Goal: Information Seeking & Learning: Learn about a topic

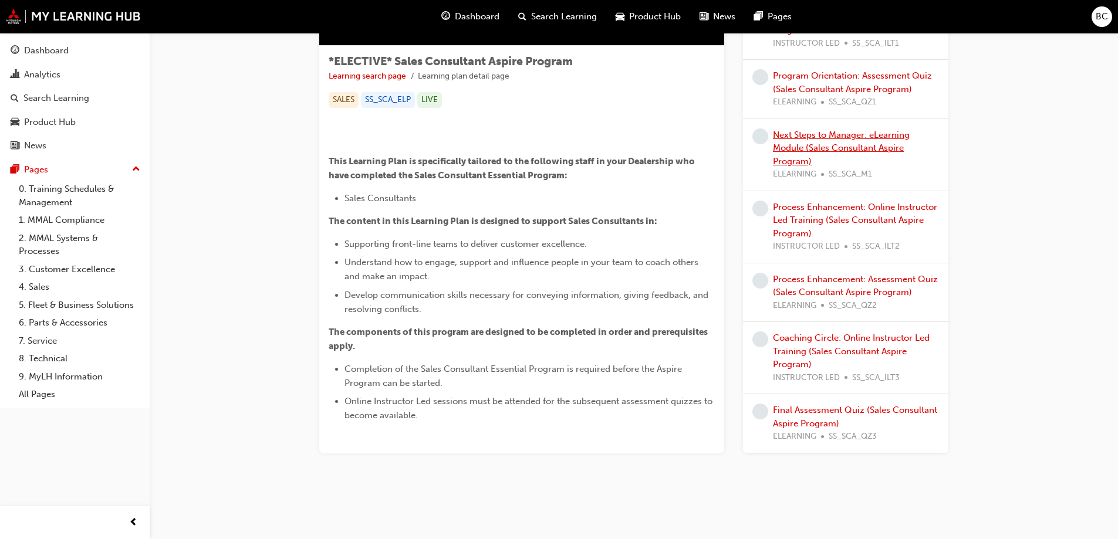
scroll to position [404, 0]
click at [885, 35] on link "Program Orientation: Online Instructor Led Training (Sales Consultant Aspire Pr…" at bounding box center [852, 16] width 158 height 37
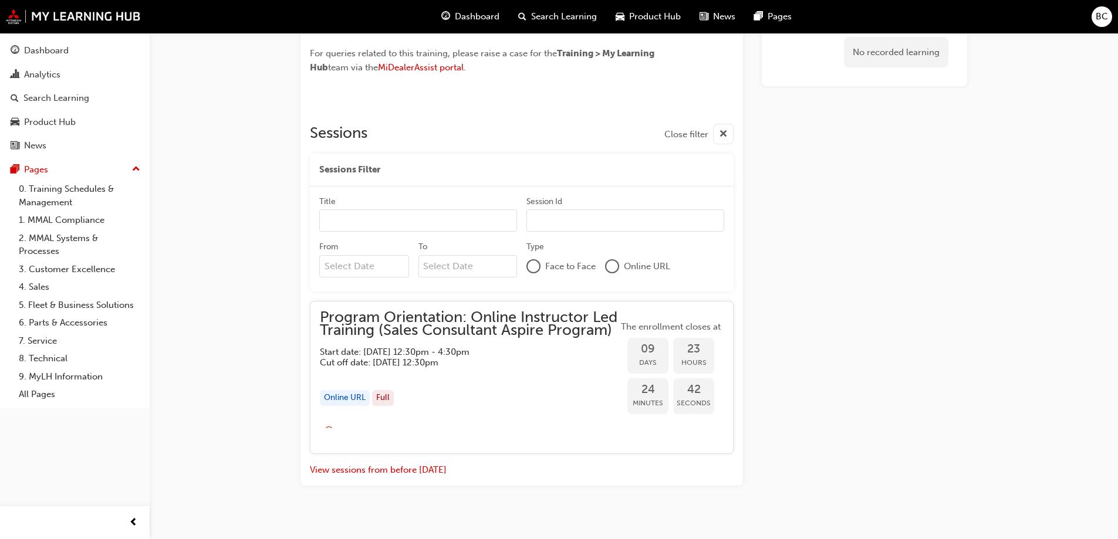
scroll to position [895, 0]
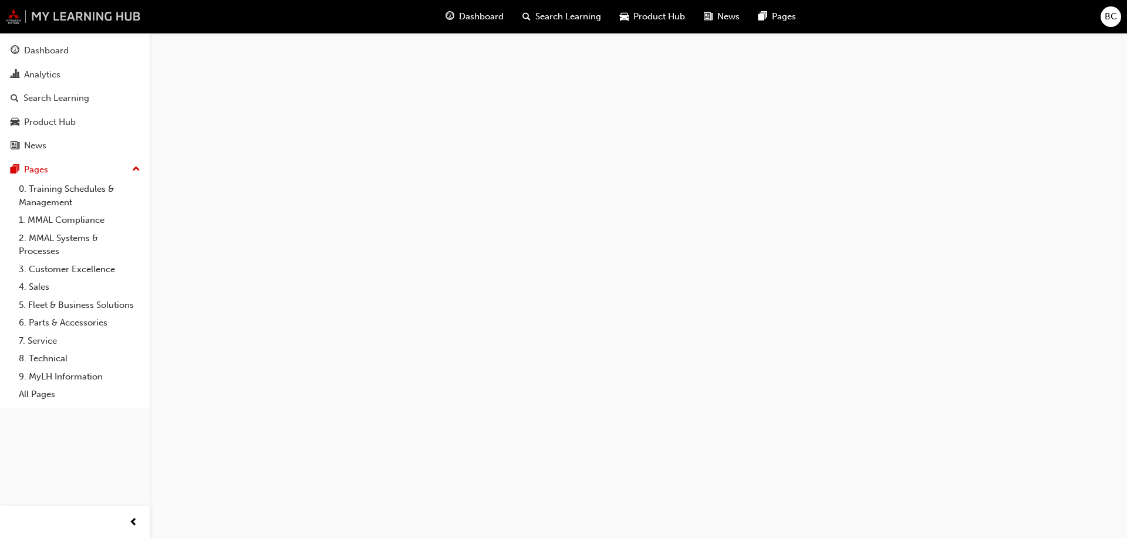
click at [104, 19] on img at bounding box center [73, 16] width 135 height 15
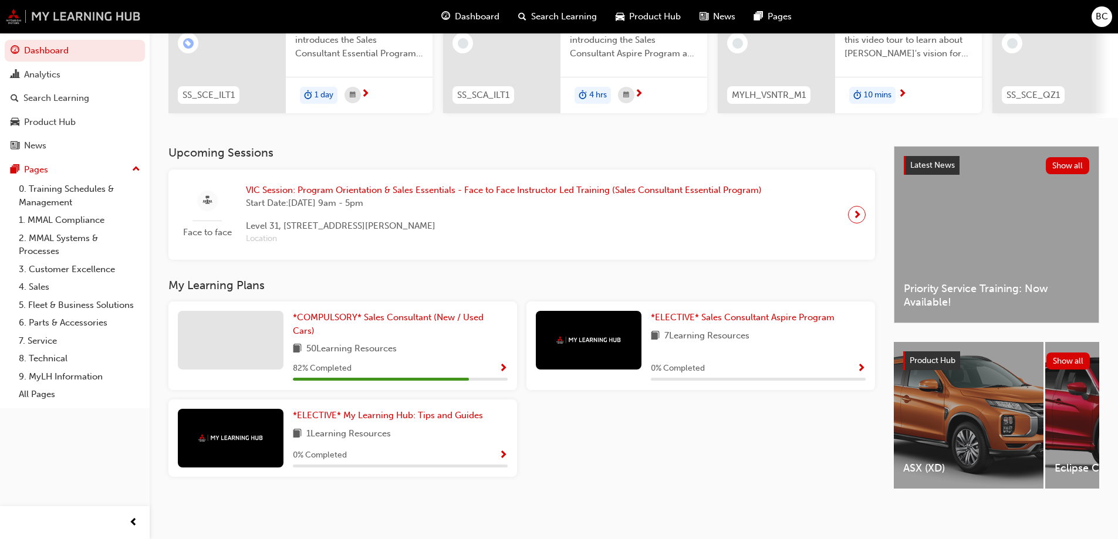
scroll to position [162, 0]
click at [343, 413] on span "*ELECTIVE* My Learning Hub: Tips and Guides" at bounding box center [388, 415] width 190 height 11
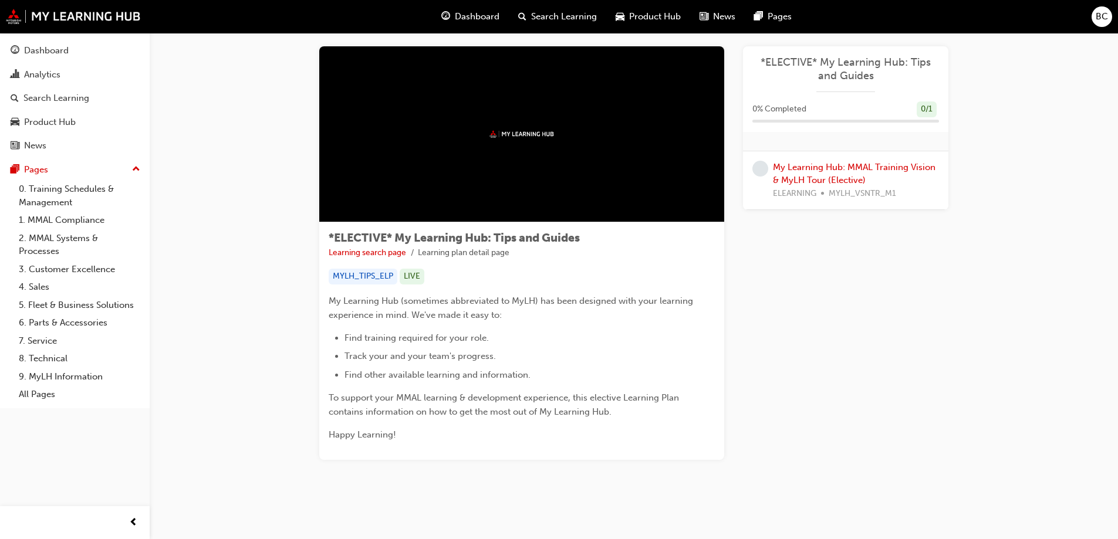
scroll to position [21, 0]
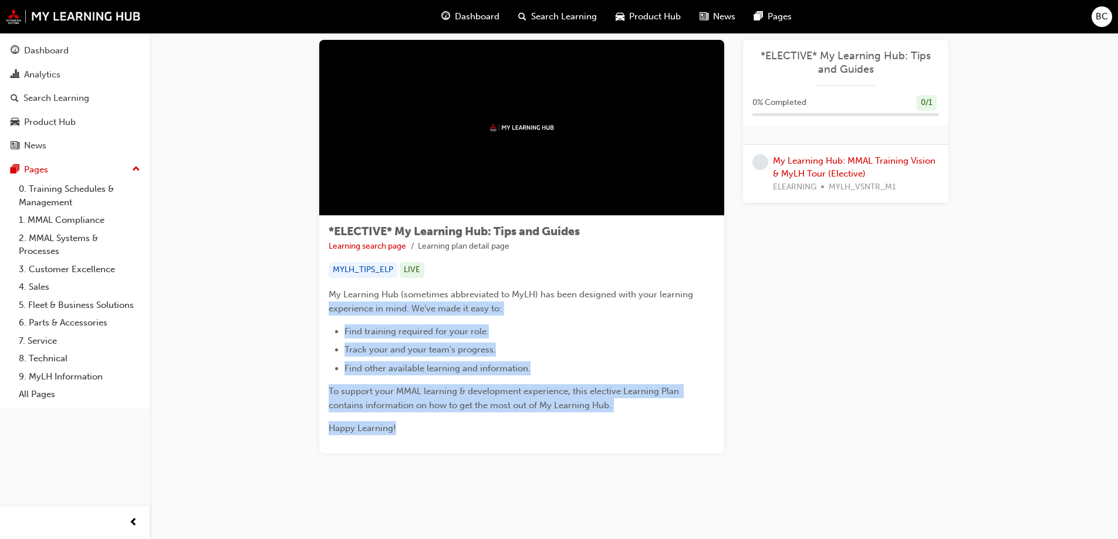
drag, startPoint x: 323, startPoint y: 309, endPoint x: 638, endPoint y: 515, distance: 376.3
click at [638, 515] on div "*ELECTIVE* My Learning Hub: Tips and Guides Learning search page Learning plan …" at bounding box center [559, 259] width 1118 height 561
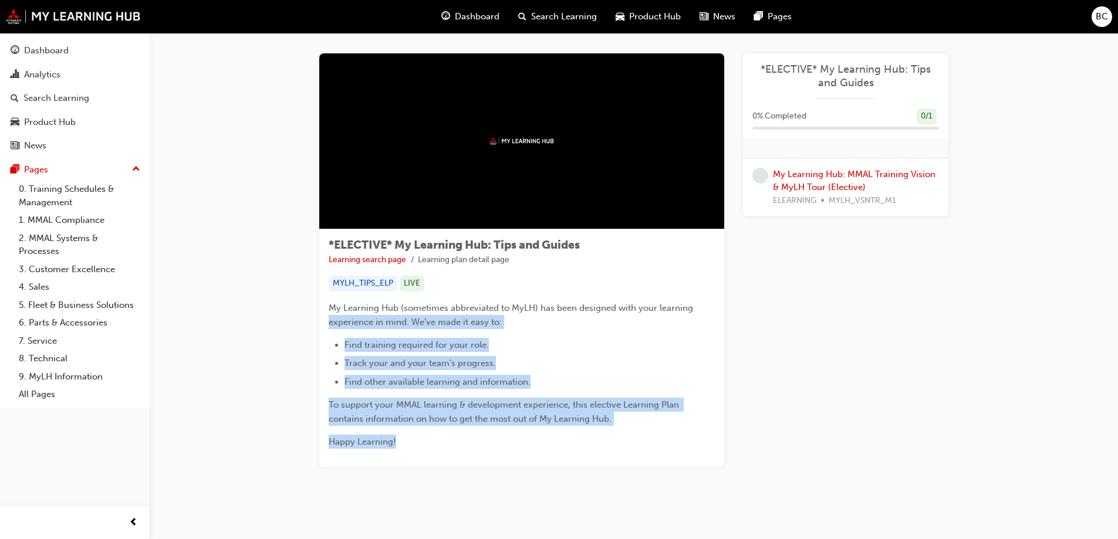
scroll to position [0, 0]
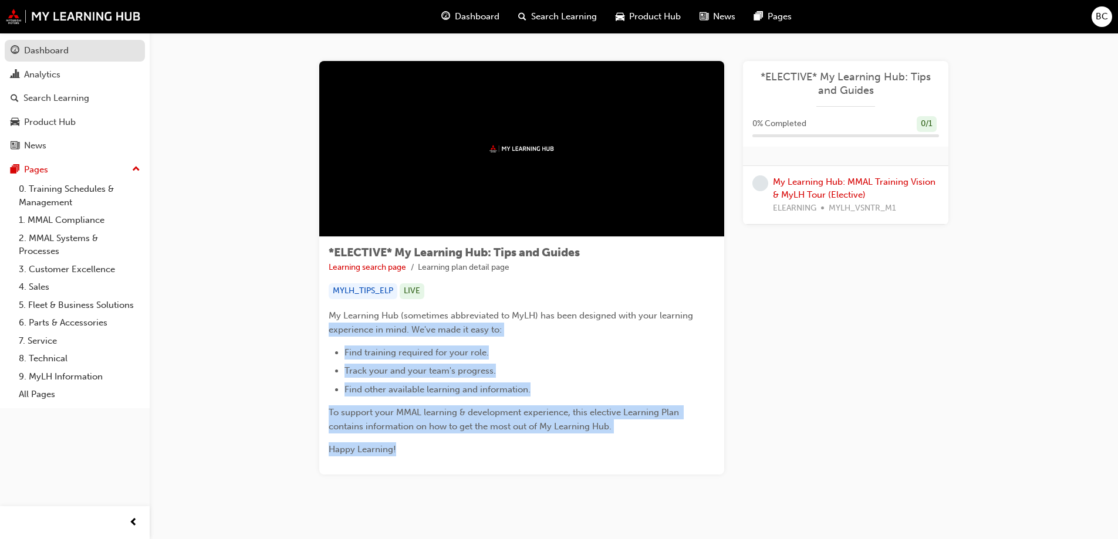
click at [93, 45] on div "Dashboard" at bounding box center [75, 50] width 129 height 15
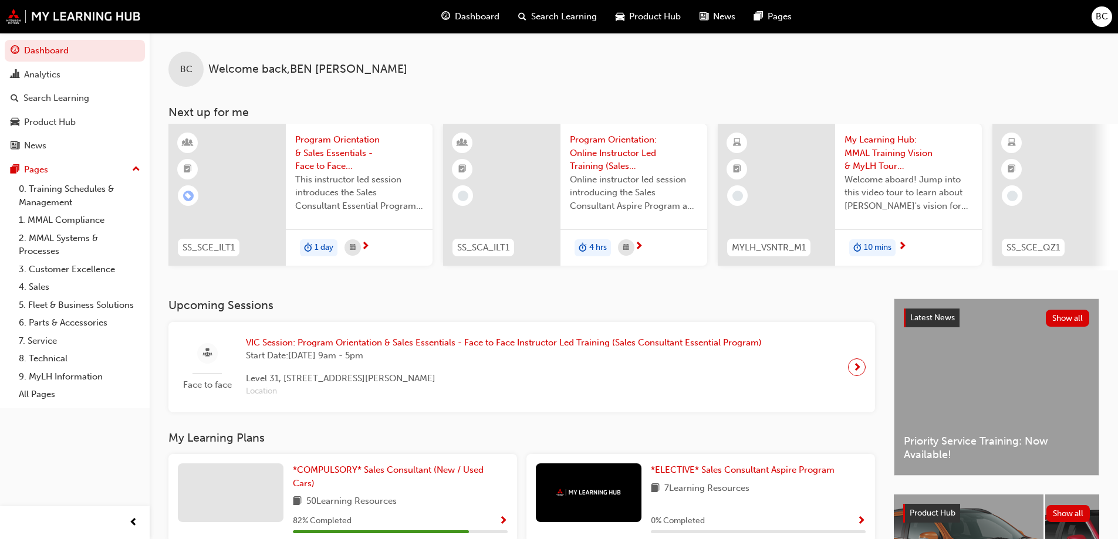
click at [656, 9] on div "Product Hub" at bounding box center [648, 17] width 84 height 24
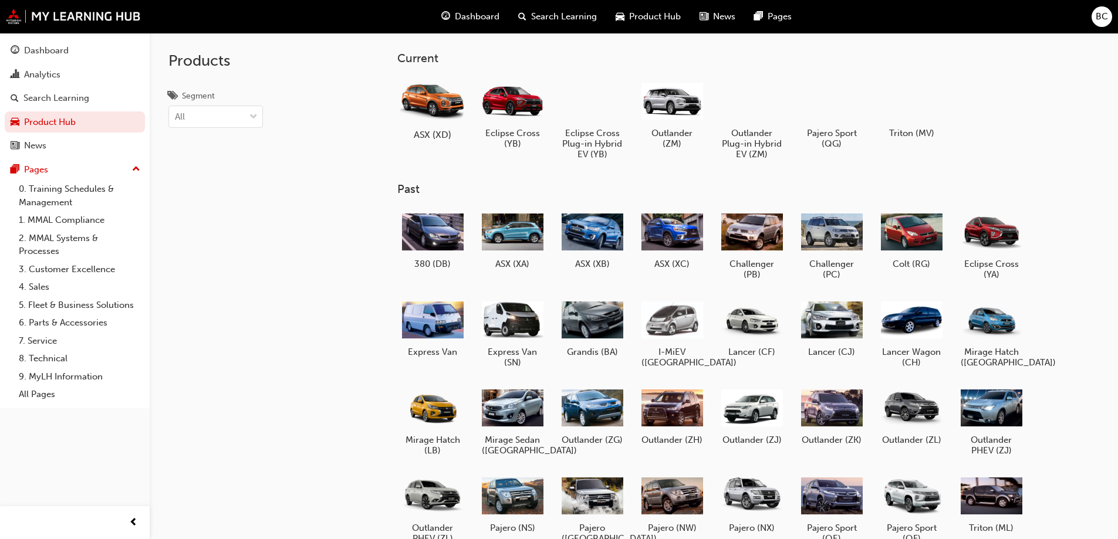
click at [447, 112] on div at bounding box center [432, 100] width 65 height 47
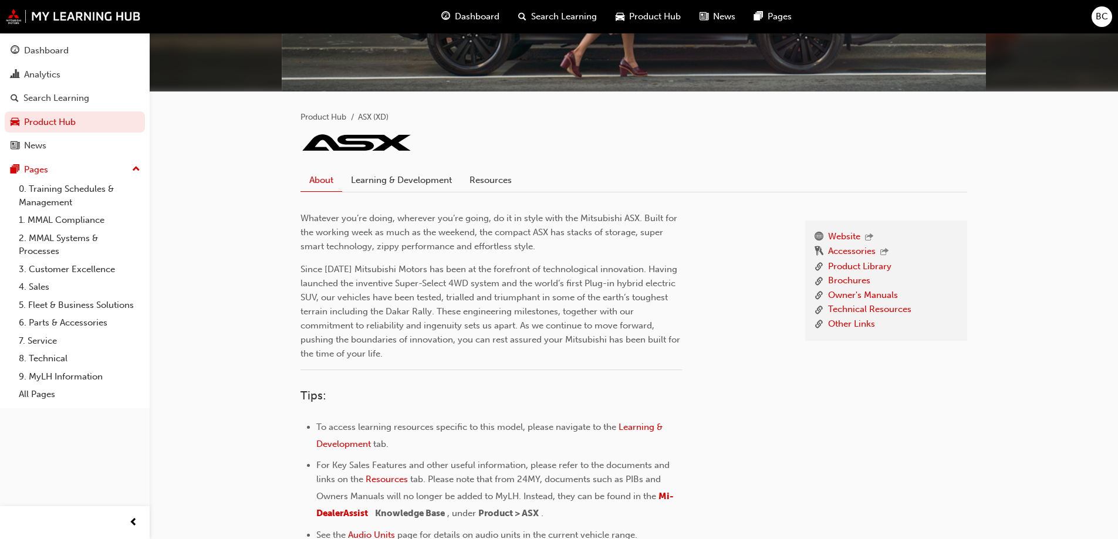
scroll to position [276, 0]
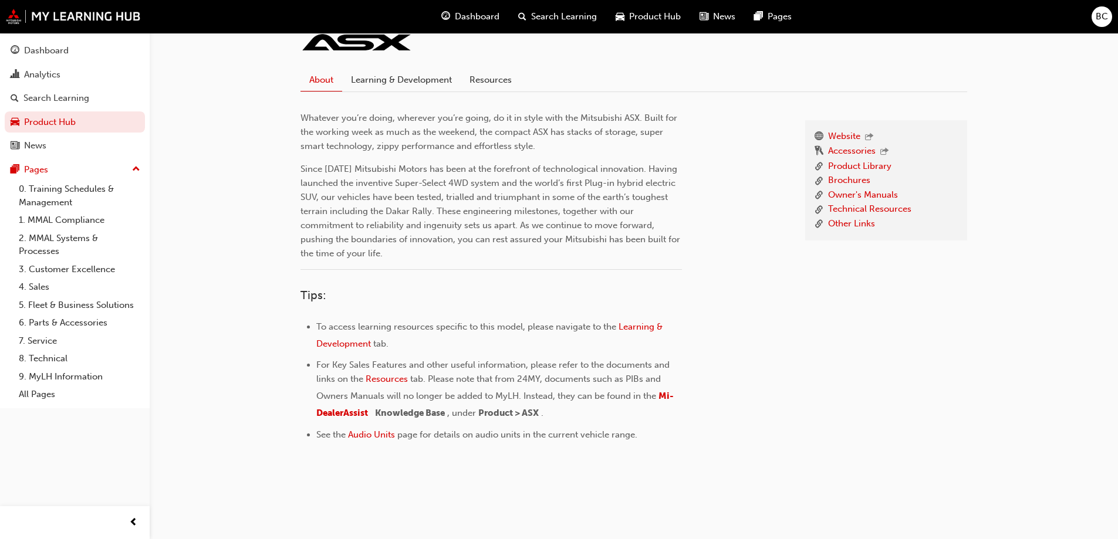
click at [416, 65] on div "About Learning & Development Resources" at bounding box center [634, 75] width 667 height 33
click at [415, 75] on link "Learning & Development" at bounding box center [401, 80] width 119 height 22
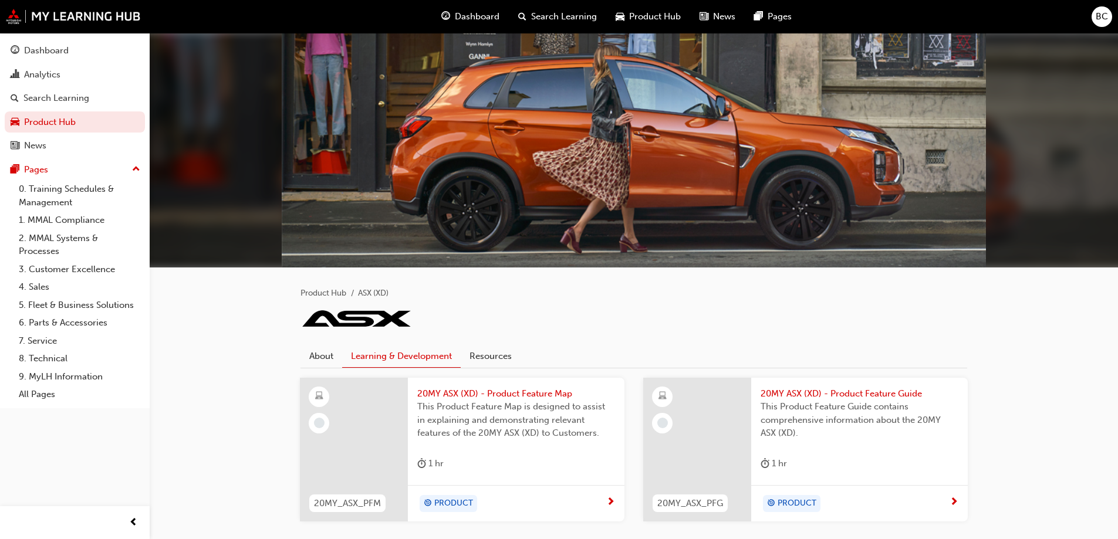
click at [49, 26] on div "Dashboard Search Learning Product Hub News Pages BC" at bounding box center [559, 16] width 1118 height 33
click at [54, 12] on img at bounding box center [73, 16] width 135 height 15
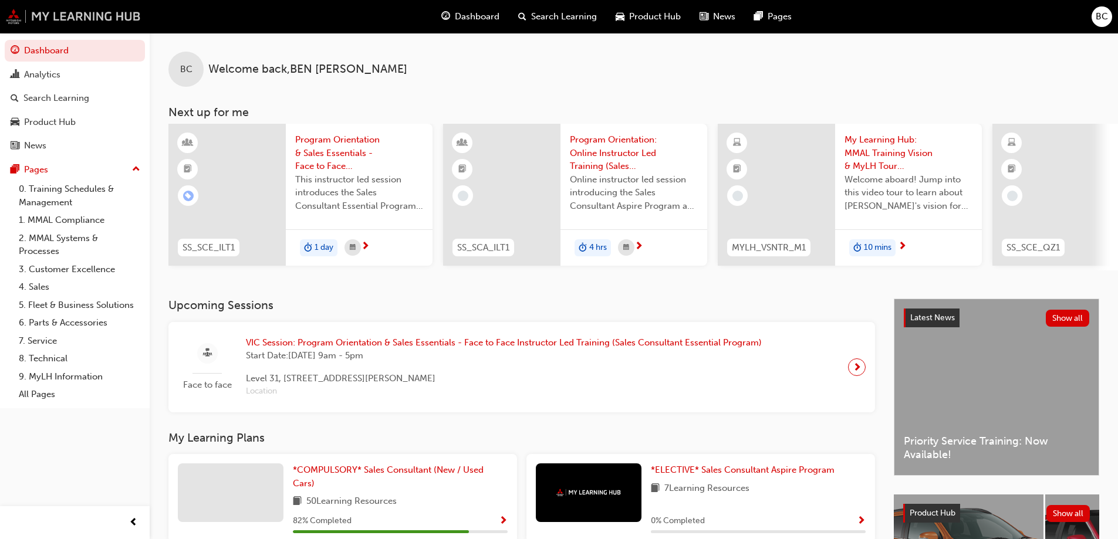
scroll to position [162, 0]
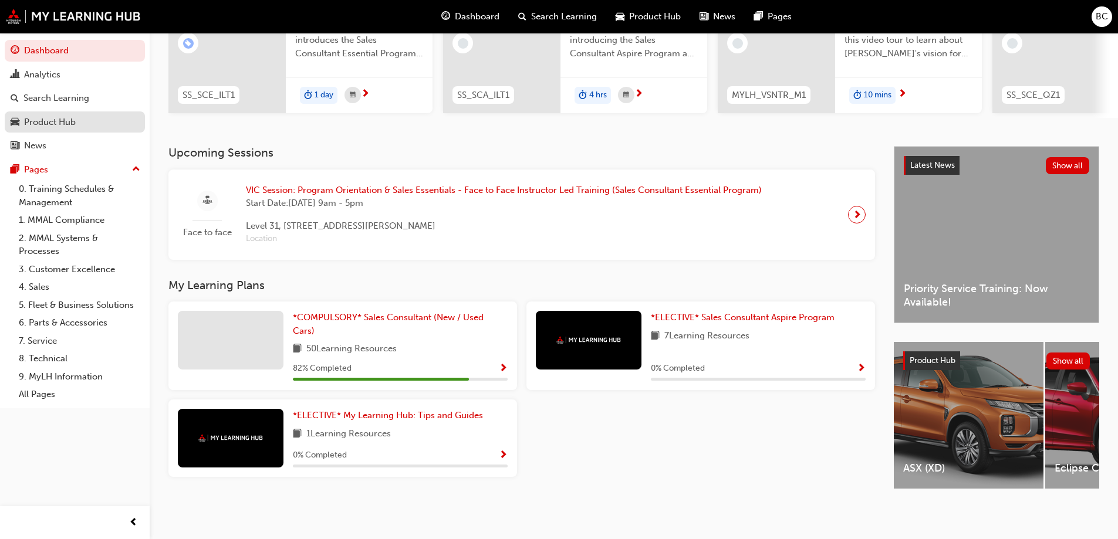
click at [102, 124] on div "Product Hub" at bounding box center [75, 122] width 129 height 15
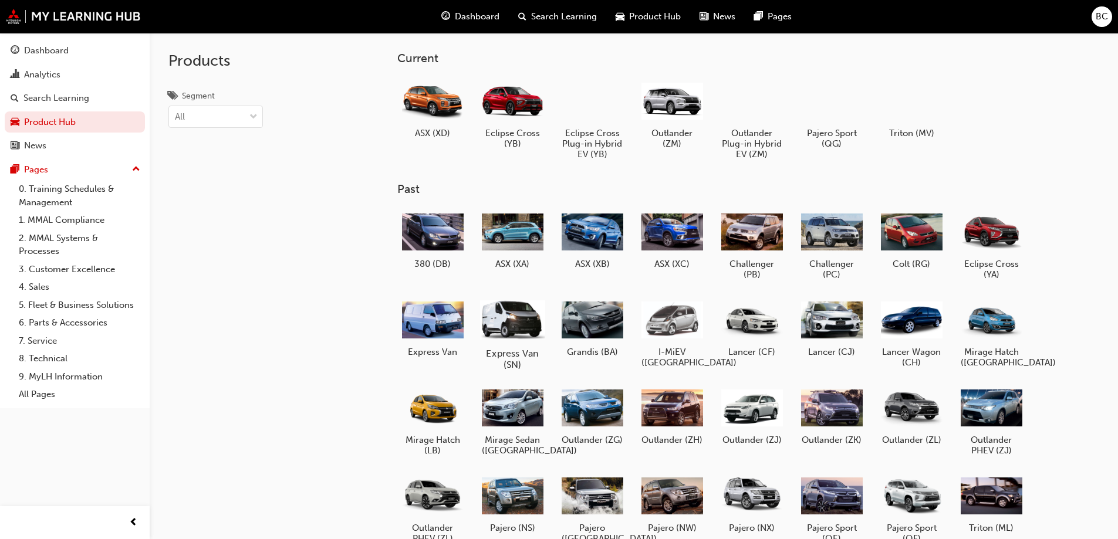
click at [506, 348] on h5 "Express Van (SN)" at bounding box center [512, 359] width 65 height 22
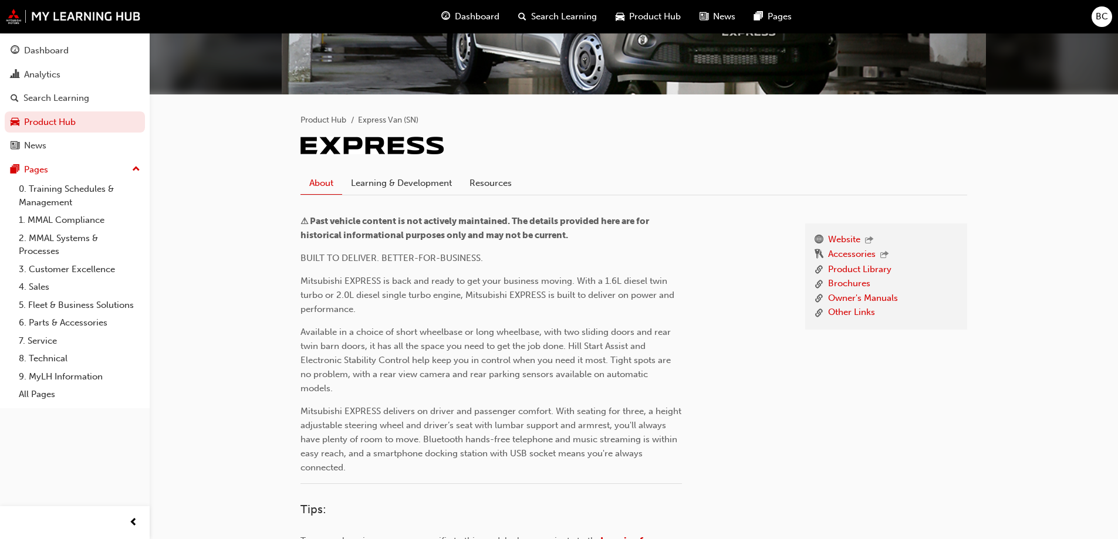
scroll to position [176, 0]
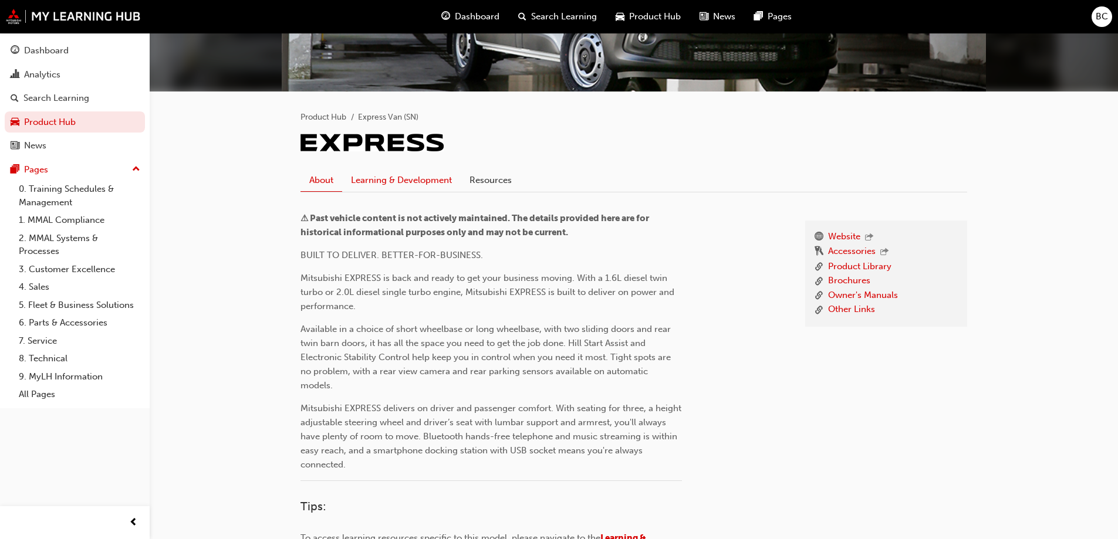
click at [379, 171] on link "Learning & Development" at bounding box center [401, 180] width 119 height 22
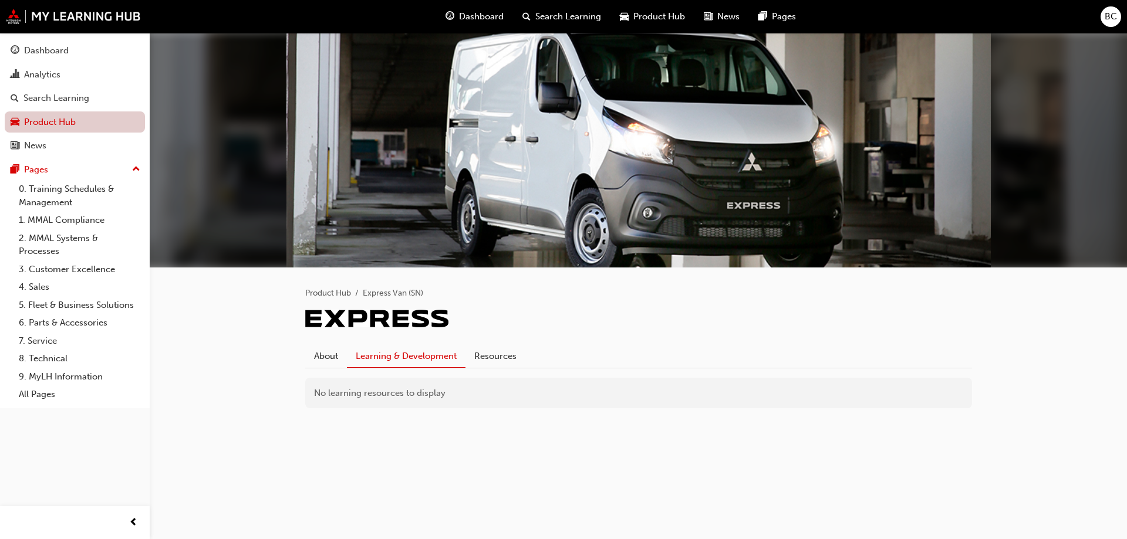
click at [27, 116] on link "Product Hub" at bounding box center [75, 123] width 140 height 22
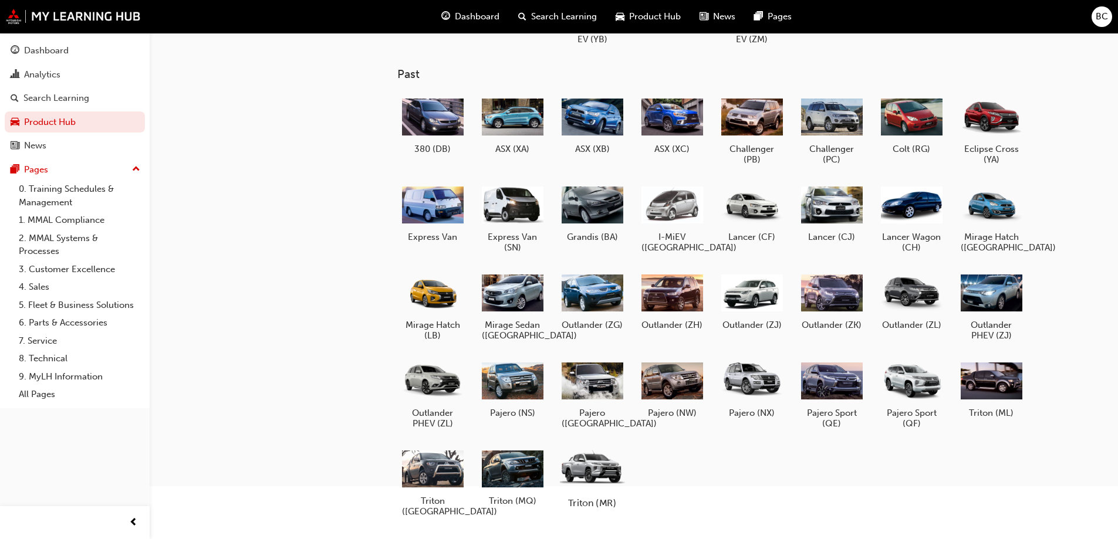
scroll to position [143, 0]
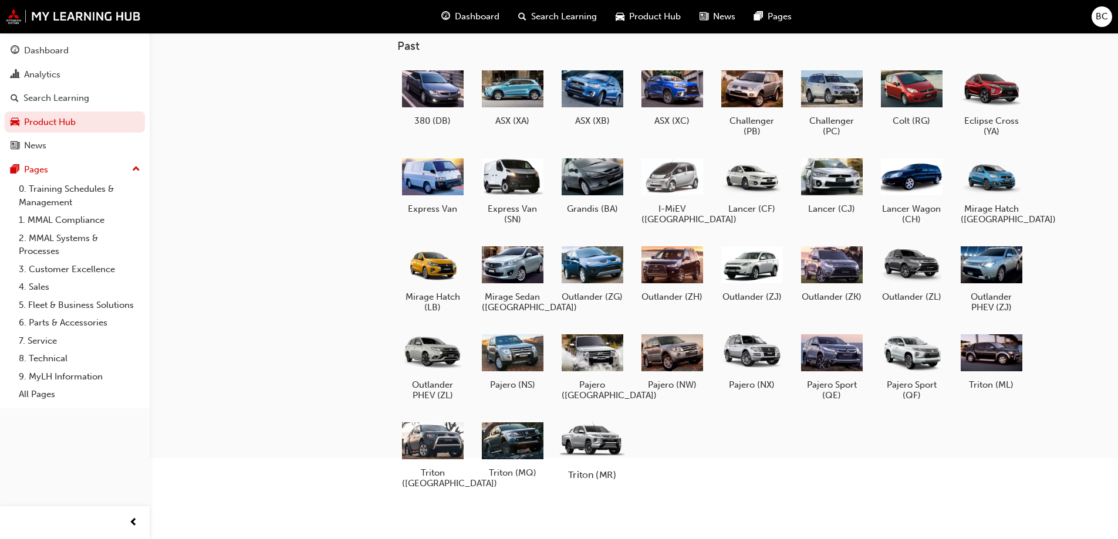
click at [586, 457] on div at bounding box center [591, 440] width 65 height 46
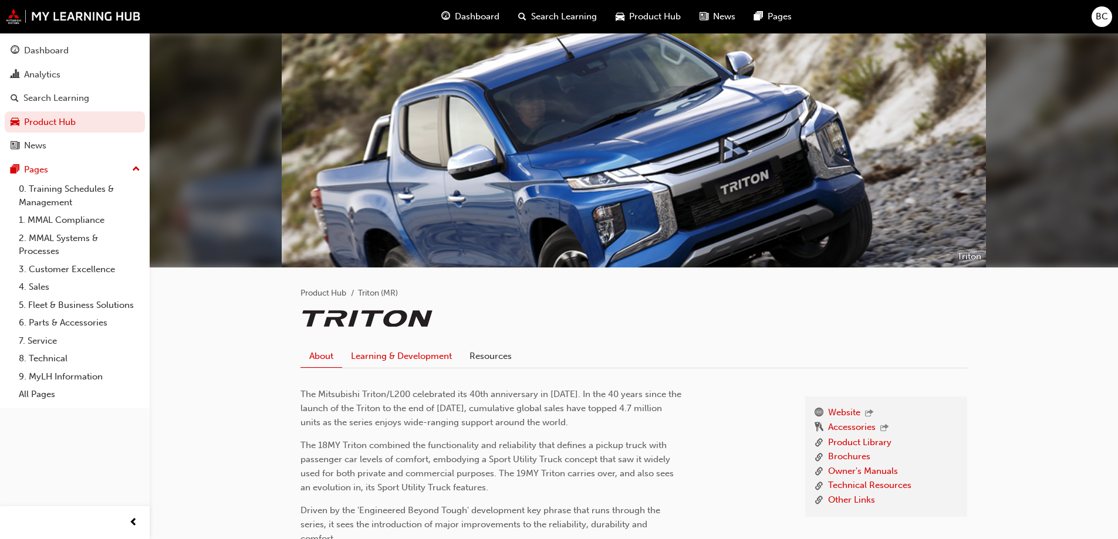
click at [435, 355] on link "Learning & Development" at bounding box center [401, 356] width 119 height 22
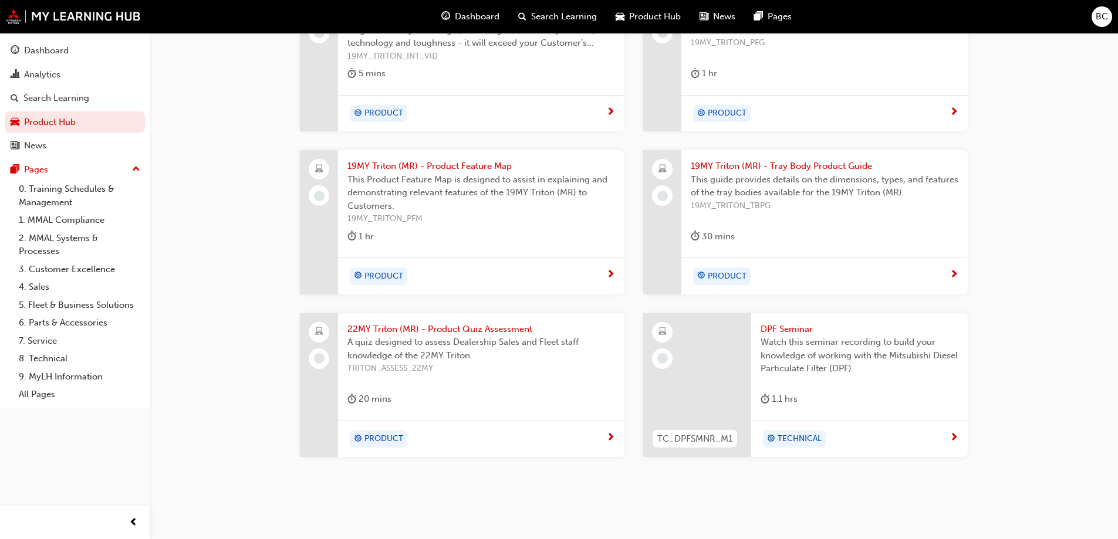
scroll to position [720, 0]
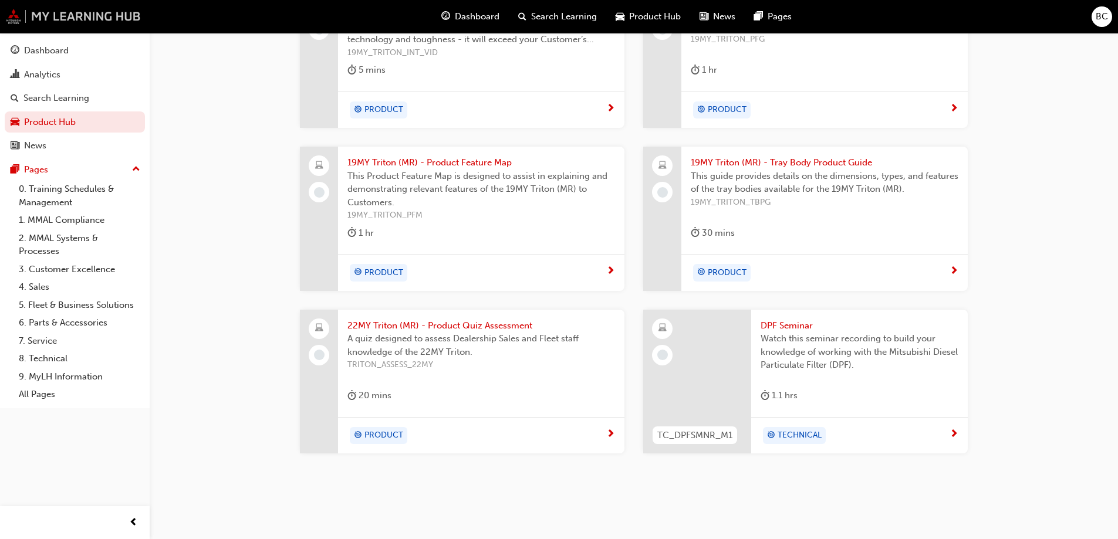
click at [52, 19] on img at bounding box center [73, 16] width 135 height 15
